Goal: Task Accomplishment & Management: Manage account settings

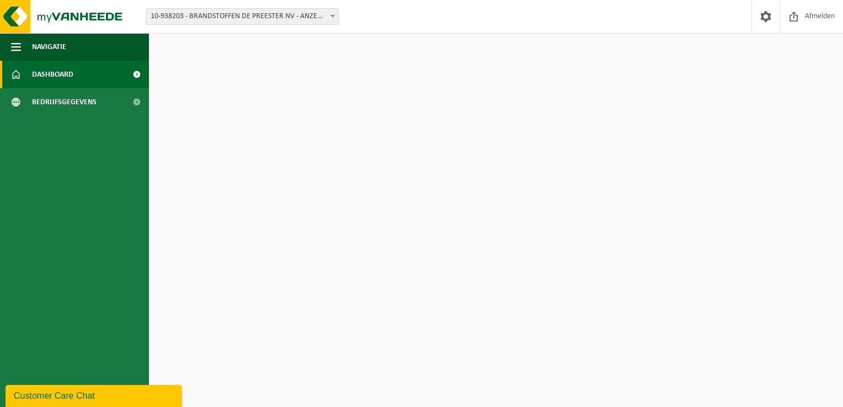
click at [134, 74] on span at bounding box center [136, 75] width 25 height 28
click at [136, 72] on span at bounding box center [136, 75] width 25 height 28
click at [767, 16] on span at bounding box center [766, 16] width 17 height 33
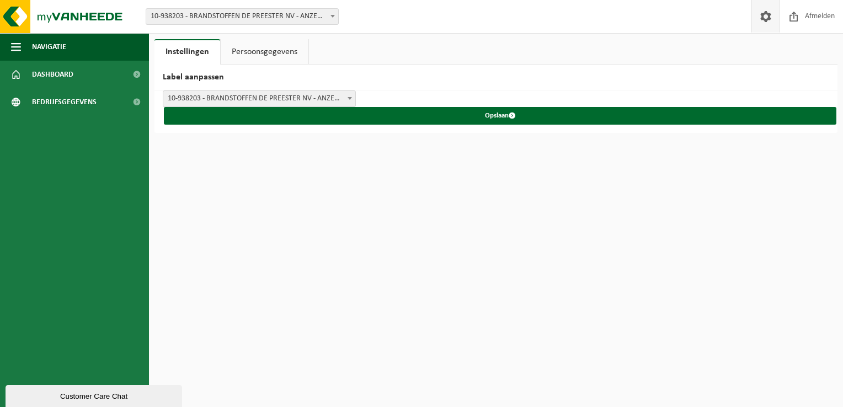
click at [255, 52] on link "Persoonsgegevens" at bounding box center [265, 51] width 88 height 25
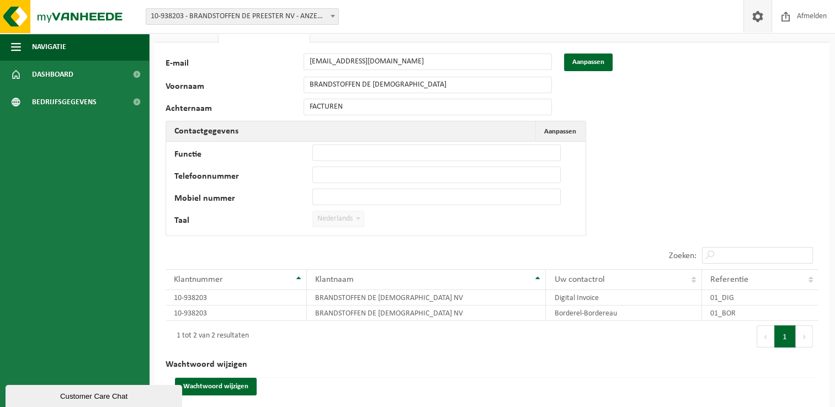
scroll to position [33, 0]
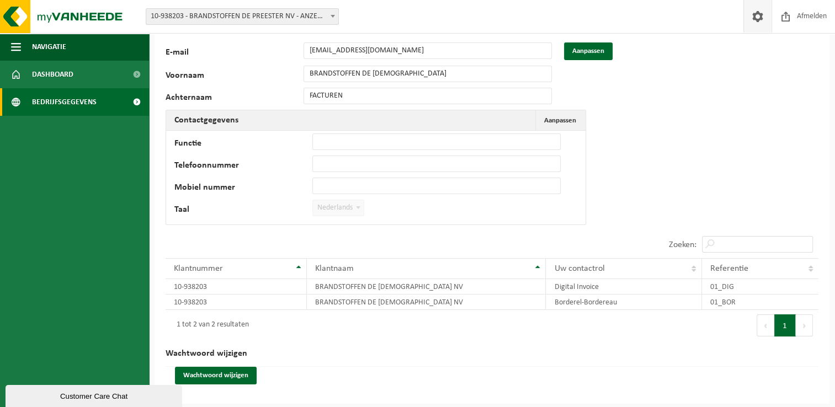
click at [62, 98] on span "Bedrijfsgegevens" at bounding box center [64, 102] width 65 height 28
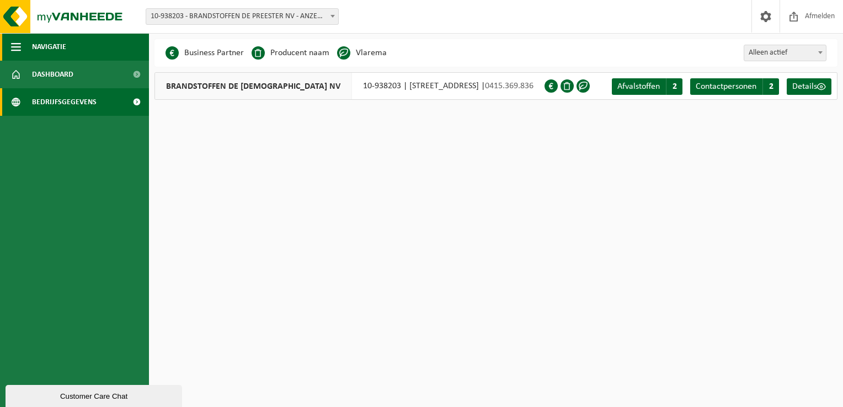
click at [51, 45] on span "Navigatie" at bounding box center [49, 47] width 34 height 28
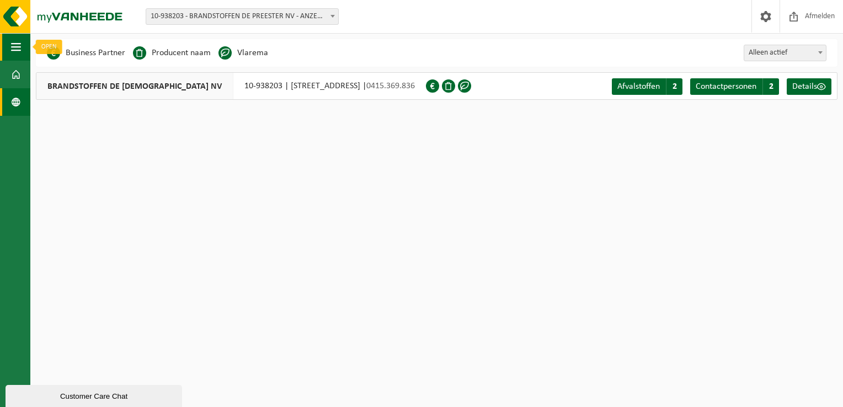
click at [14, 47] on span "button" at bounding box center [16, 47] width 10 height 28
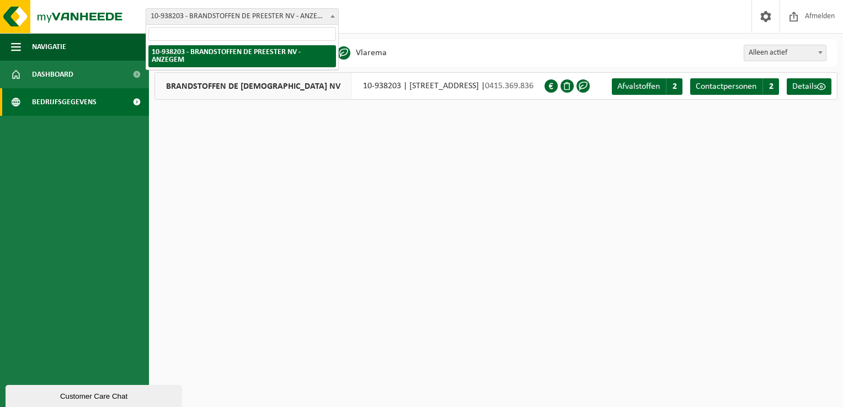
click at [332, 18] on span at bounding box center [332, 16] width 11 height 14
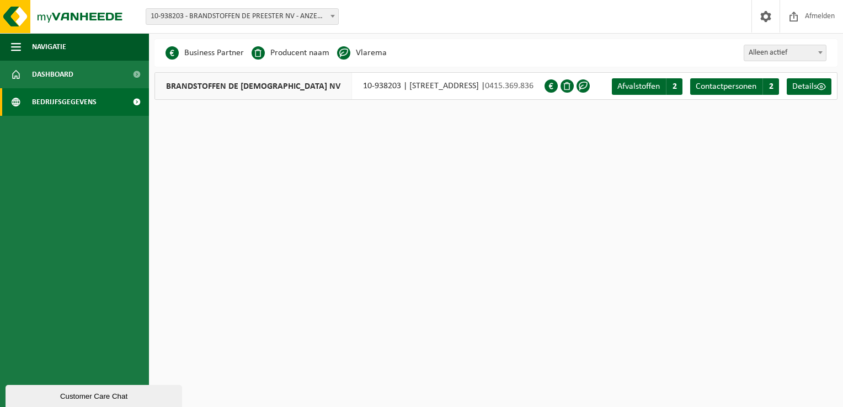
click at [332, 18] on span at bounding box center [332, 16] width 11 height 14
click at [819, 56] on span at bounding box center [820, 52] width 11 height 14
click at [232, 85] on span "BRANDSTOFFEN DE PREESTER NV" at bounding box center [253, 86] width 197 height 26
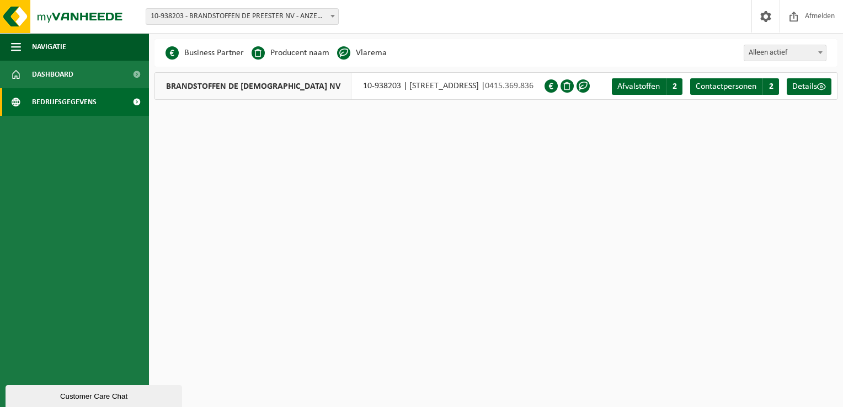
click at [34, 394] on div "Customer Care Chat" at bounding box center [94, 396] width 160 height 8
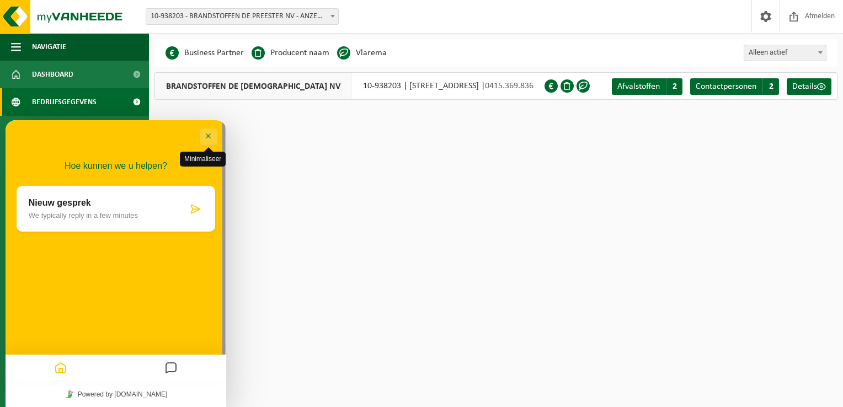
click at [211, 135] on button "Minimaliseer" at bounding box center [209, 137] width 18 height 17
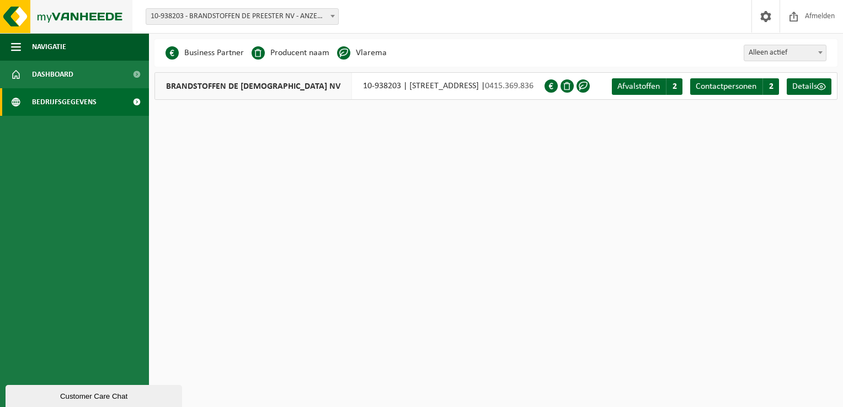
click at [59, 14] on img at bounding box center [66, 16] width 132 height 33
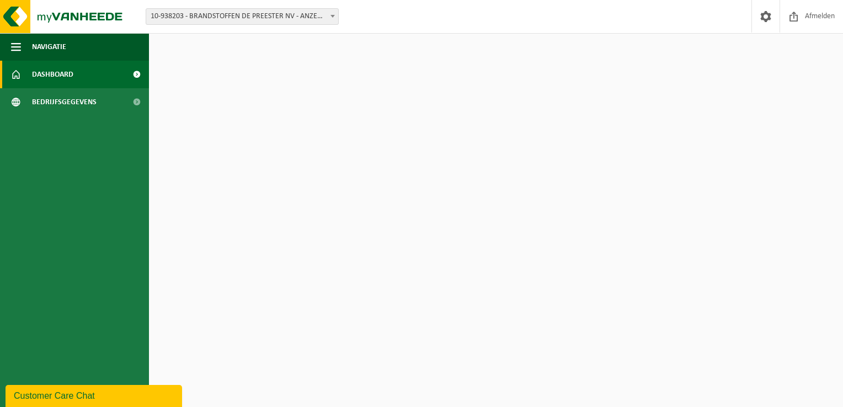
click at [59, 14] on img at bounding box center [66, 16] width 132 height 33
